Goal: Find specific page/section: Find specific page/section

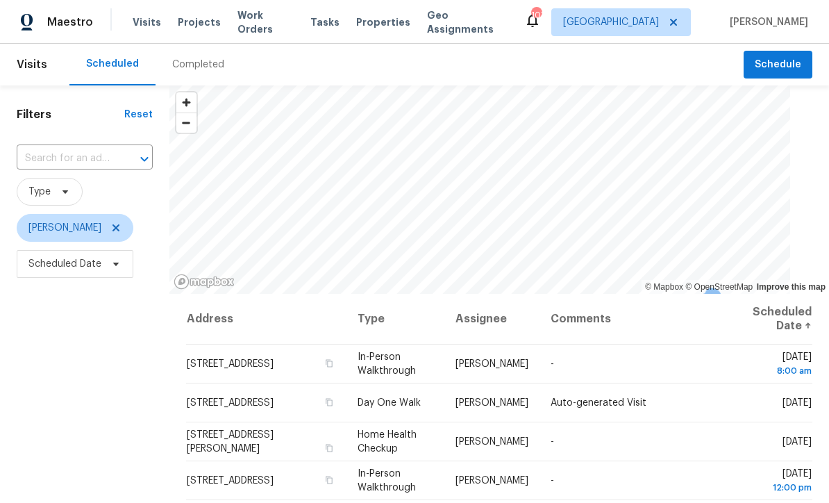
click at [237, 20] on span "Work Orders" at bounding box center [265, 22] width 56 height 28
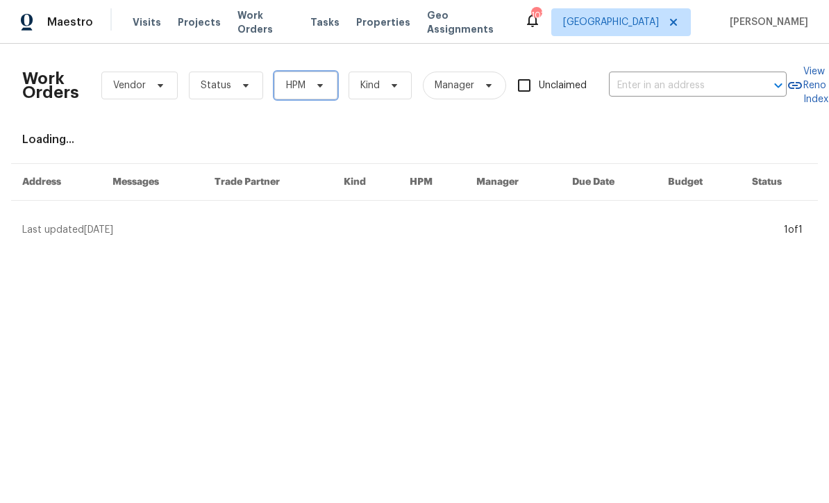
click at [322, 86] on icon at bounding box center [320, 85] width 11 height 11
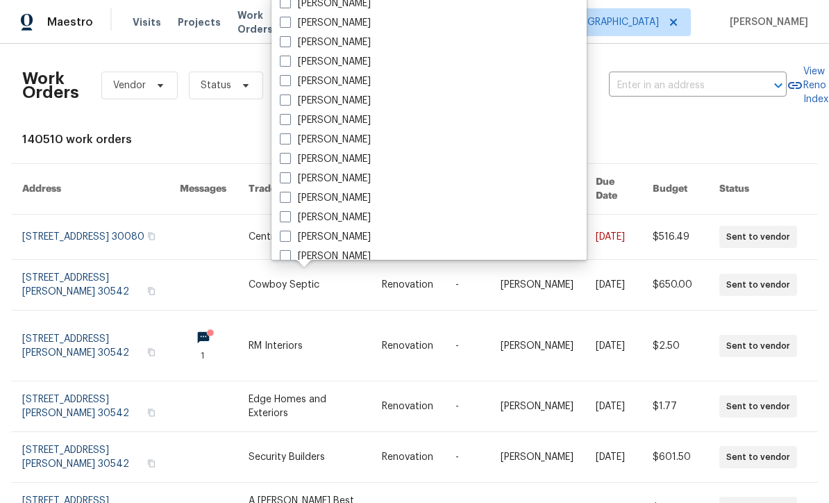
scroll to position [925, 0]
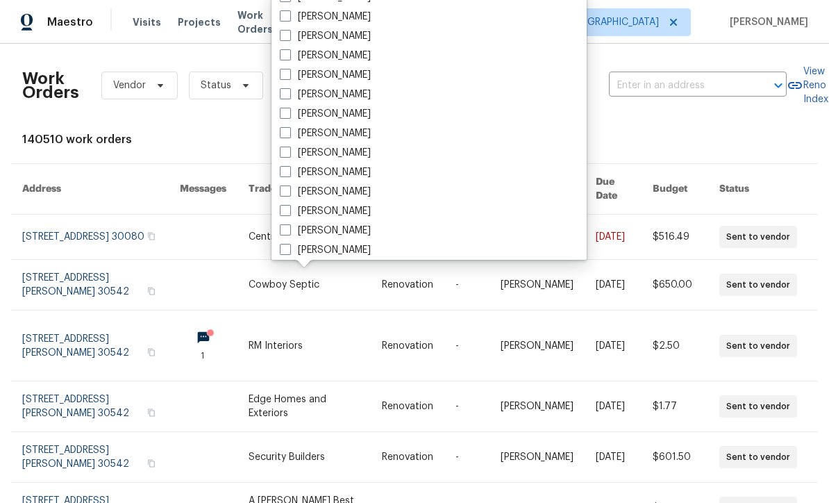
click at [287, 90] on span at bounding box center [285, 93] width 11 height 11
click at [287, 90] on input "[PERSON_NAME]" at bounding box center [284, 91] width 9 height 9
checkbox input "true"
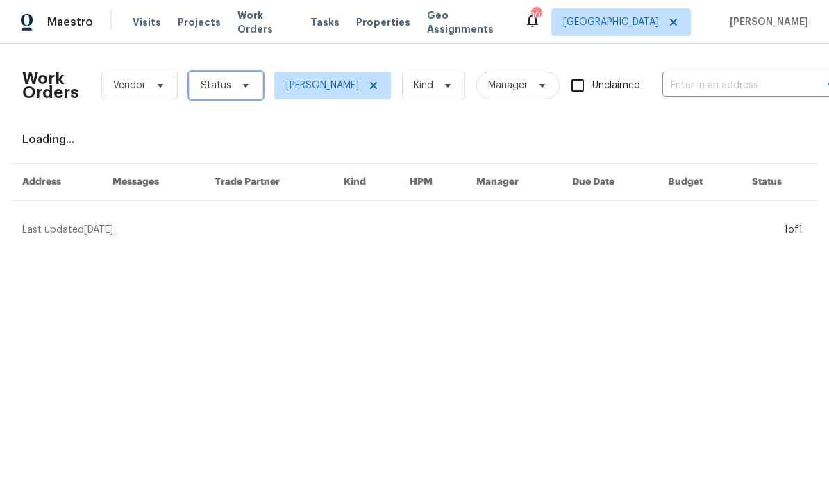
click at [240, 80] on icon at bounding box center [245, 85] width 11 height 11
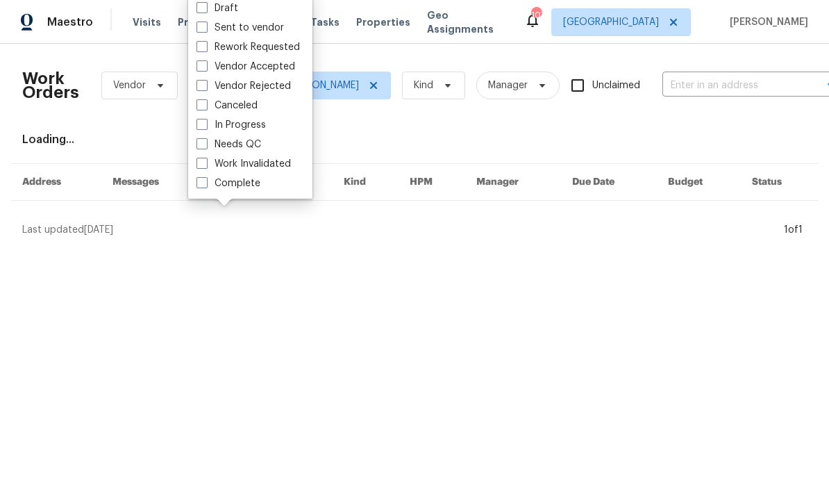
click at [198, 140] on span at bounding box center [201, 143] width 11 height 11
click at [198, 140] on input "Needs QC" at bounding box center [200, 141] width 9 height 9
checkbox input "true"
